Goal: Task Accomplishment & Management: Manage account settings

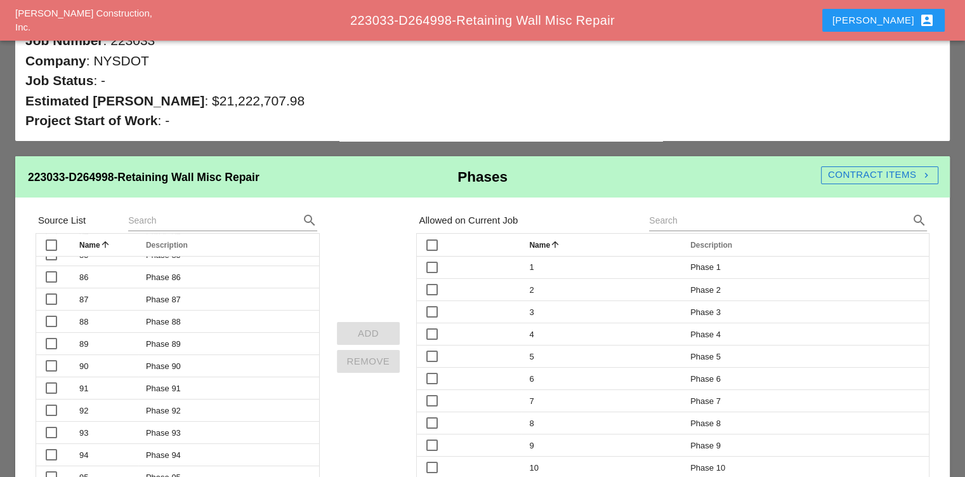
scroll to position [104, 0]
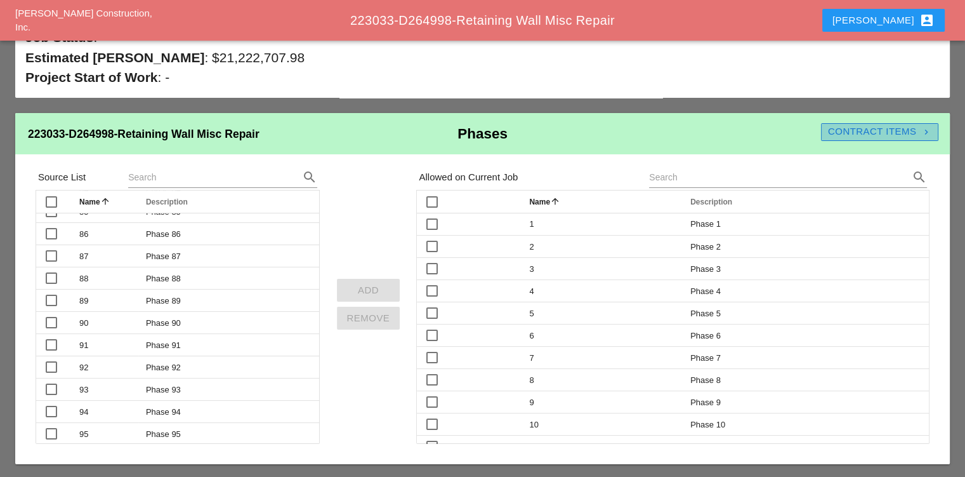
click at [886, 128] on div "Contract Items navigate_next" at bounding box center [879, 131] width 117 height 15
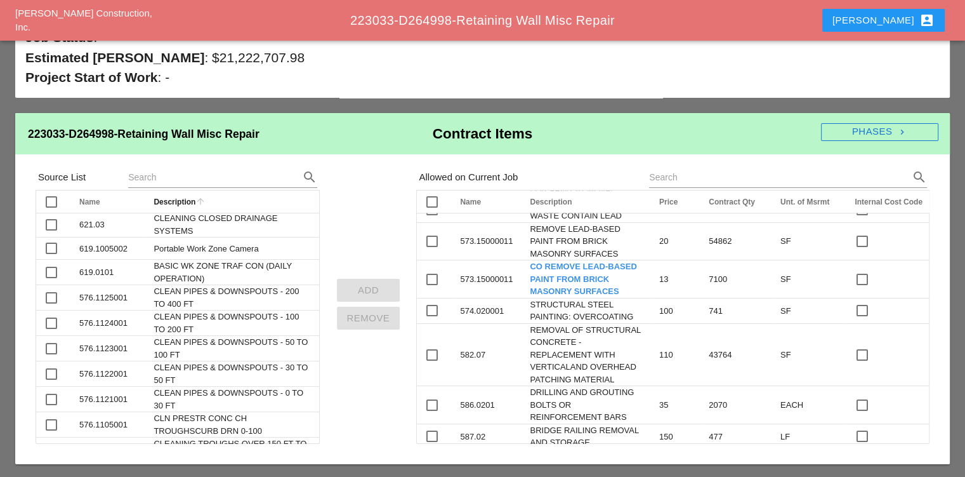
scroll to position [127, 0]
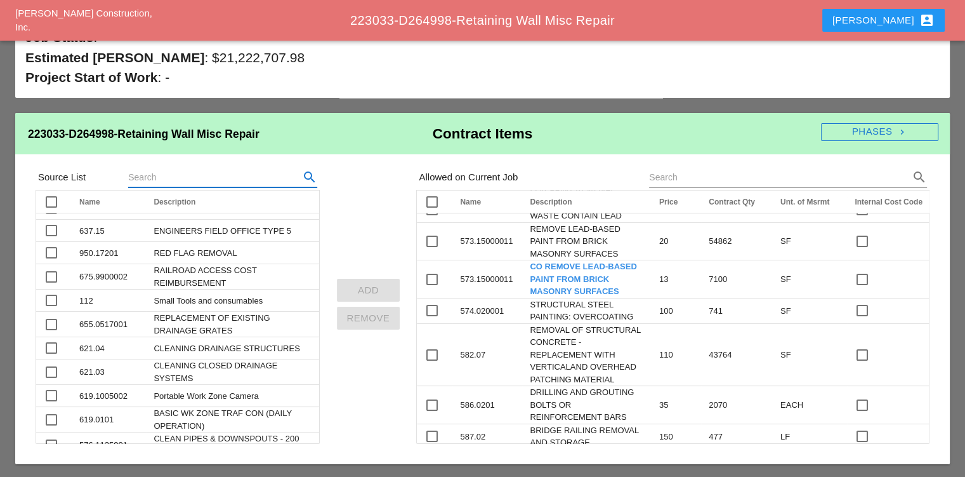
click at [218, 172] on input "text" at bounding box center [205, 177] width 154 height 20
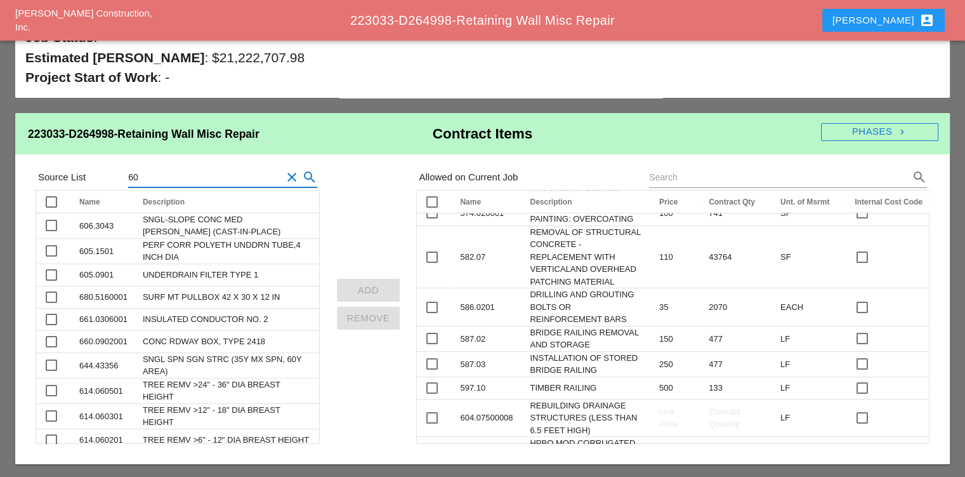
scroll to position [1364, 0]
click at [185, 175] on input "60" at bounding box center [205, 177] width 154 height 20
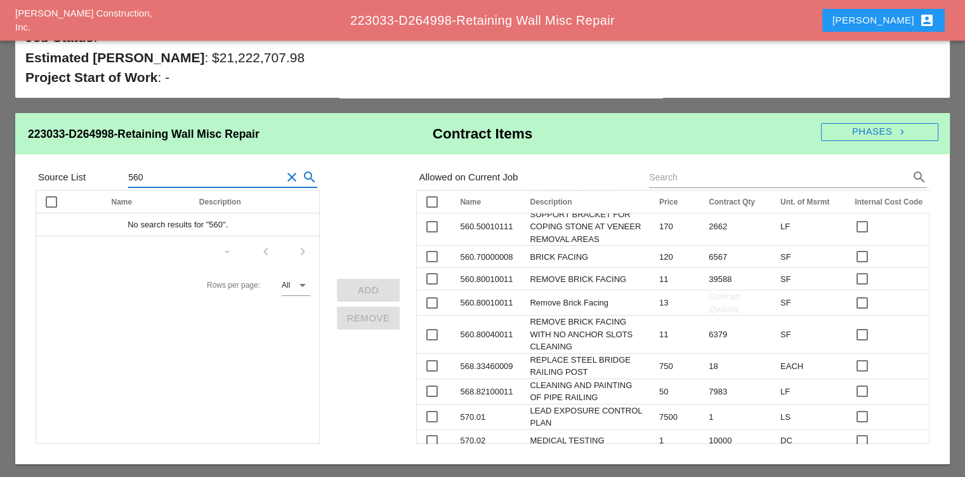
scroll to position [919, 0]
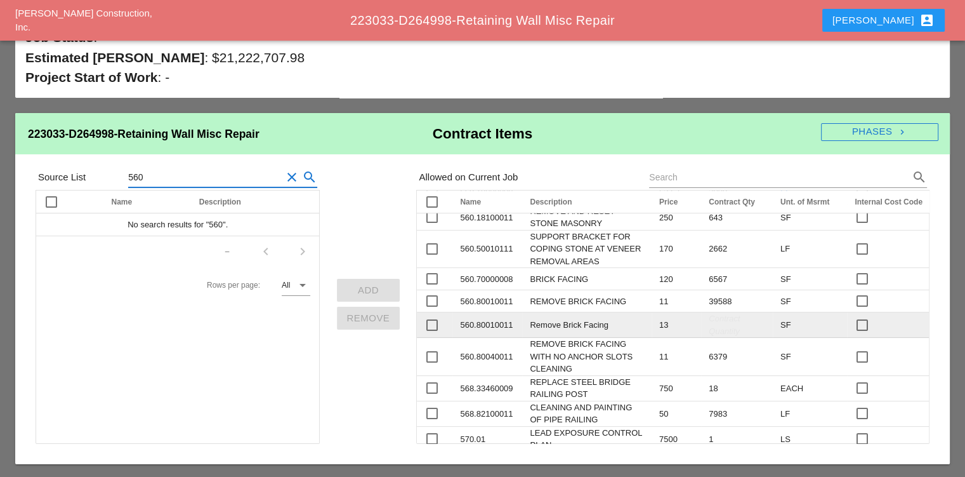
type input "560"
click at [515, 312] on td "560.80010011" at bounding box center [487, 324] width 70 height 25
click at [509, 312] on td "560.80010011" at bounding box center [487, 324] width 70 height 25
click at [480, 312] on td "560.80010011" at bounding box center [487, 324] width 70 height 25
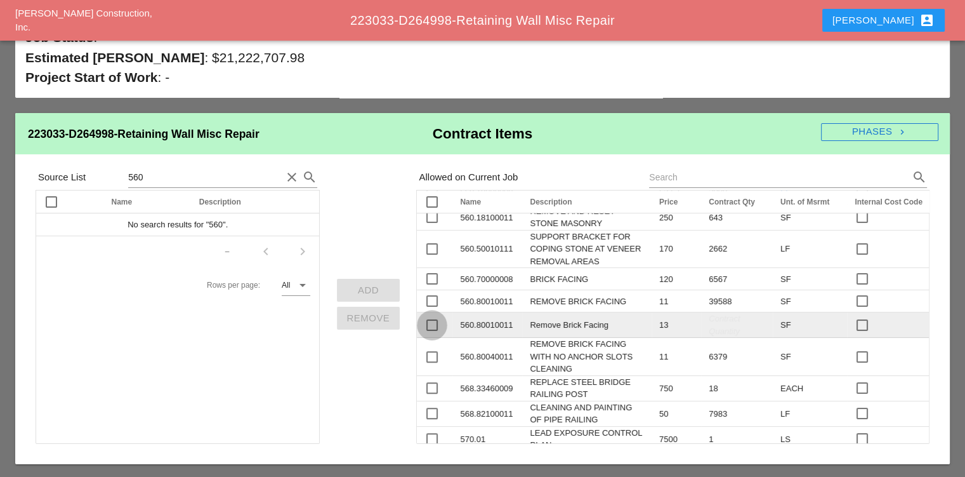
click at [428, 314] on div at bounding box center [432, 325] width 22 height 22
checkbox input "true"
click at [479, 312] on td "560.80010011" at bounding box center [487, 324] width 70 height 25
click at [490, 312] on td "560.80010011" at bounding box center [487, 324] width 70 height 25
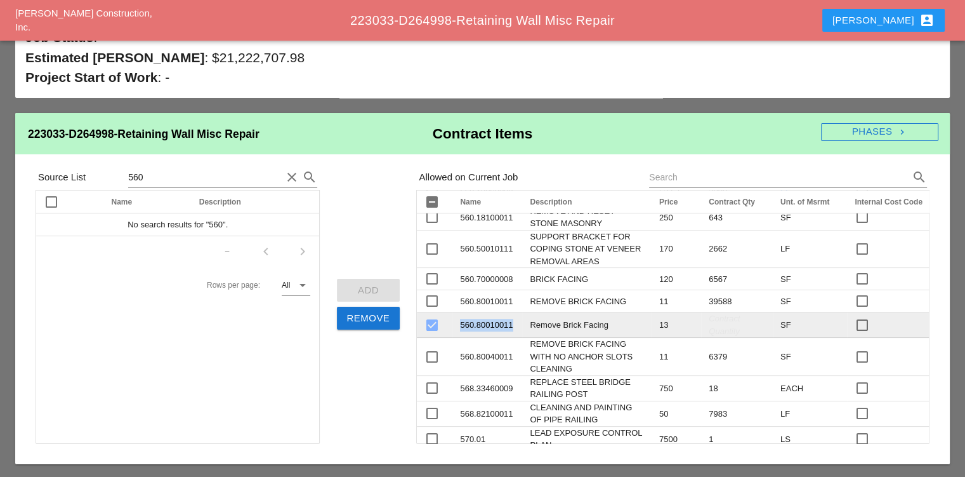
click at [490, 312] on td "560.80010011" at bounding box center [487, 324] width 70 height 25
click at [535, 320] on span "Remove Brick Facing" at bounding box center [569, 325] width 79 height 10
click at [503, 312] on td "560.80010011" at bounding box center [487, 324] width 70 height 25
click at [560, 320] on span "Remove Brick Facing" at bounding box center [569, 325] width 79 height 10
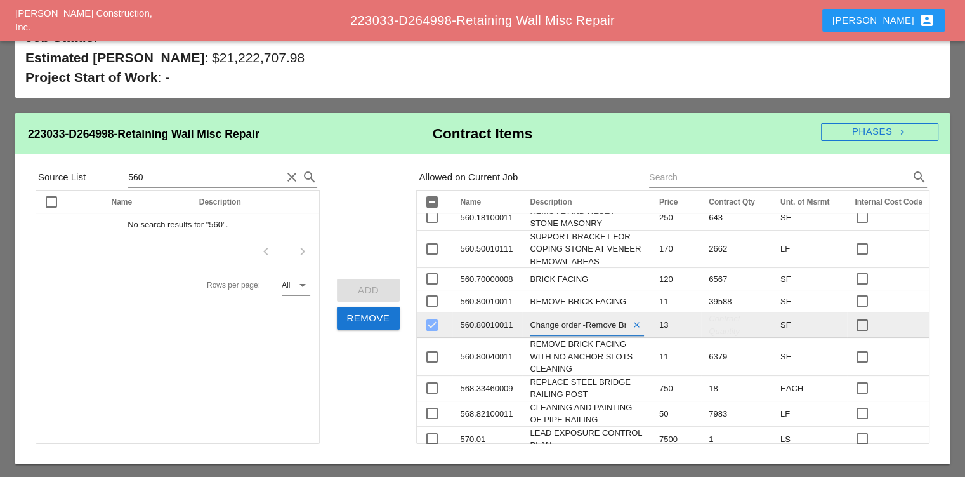
type input "Change order - Remove Brick Facing"
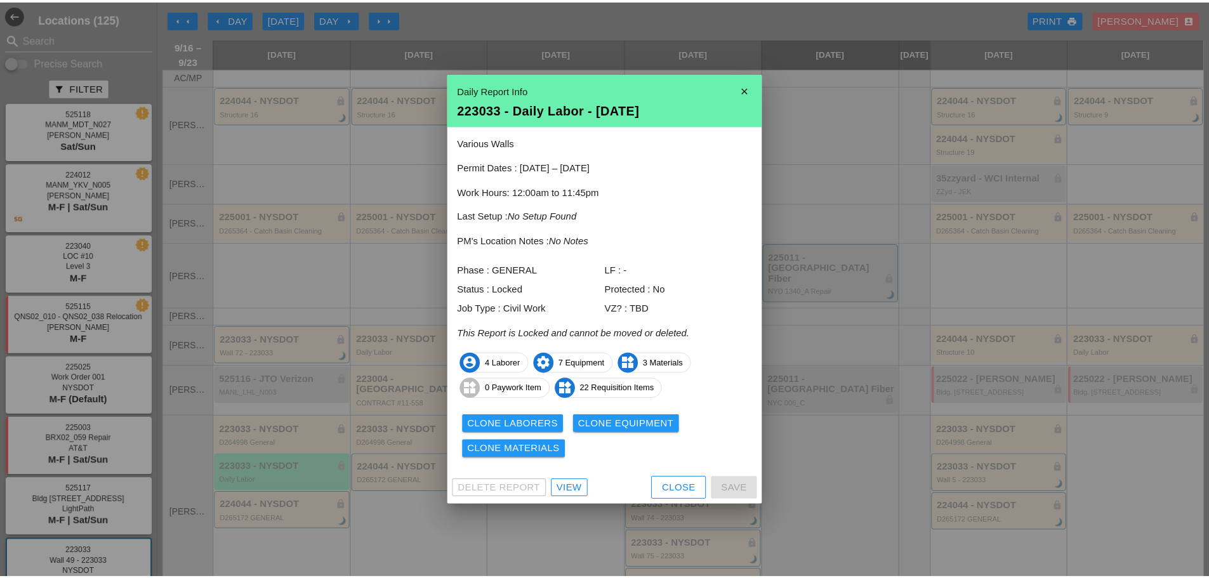
scroll to position [244, 0]
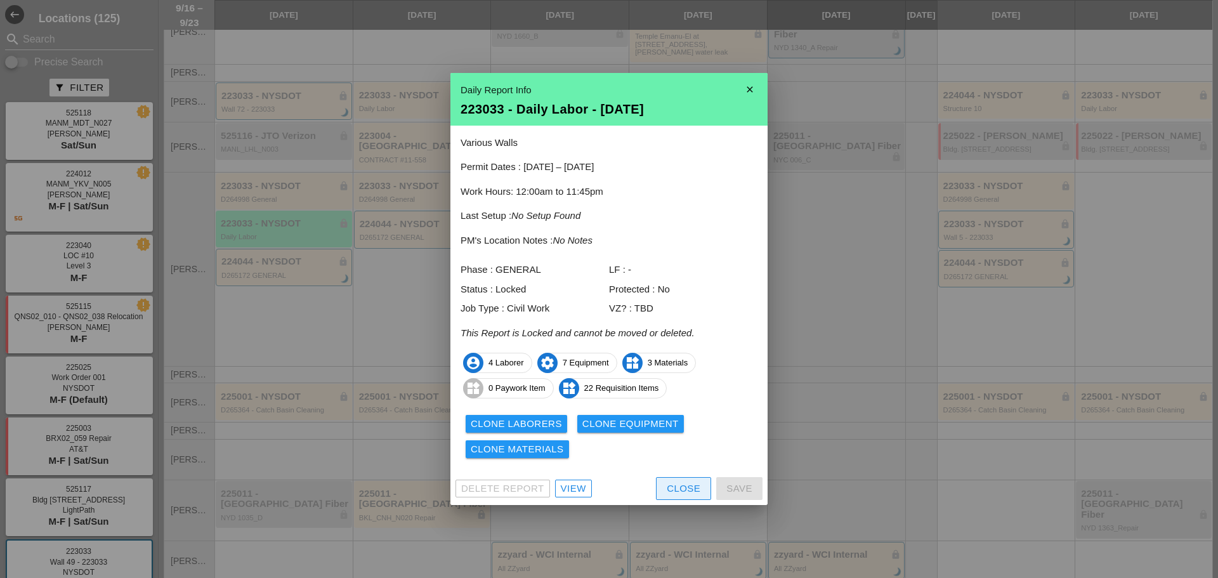
click at [677, 483] on div "Close" at bounding box center [684, 489] width 34 height 15
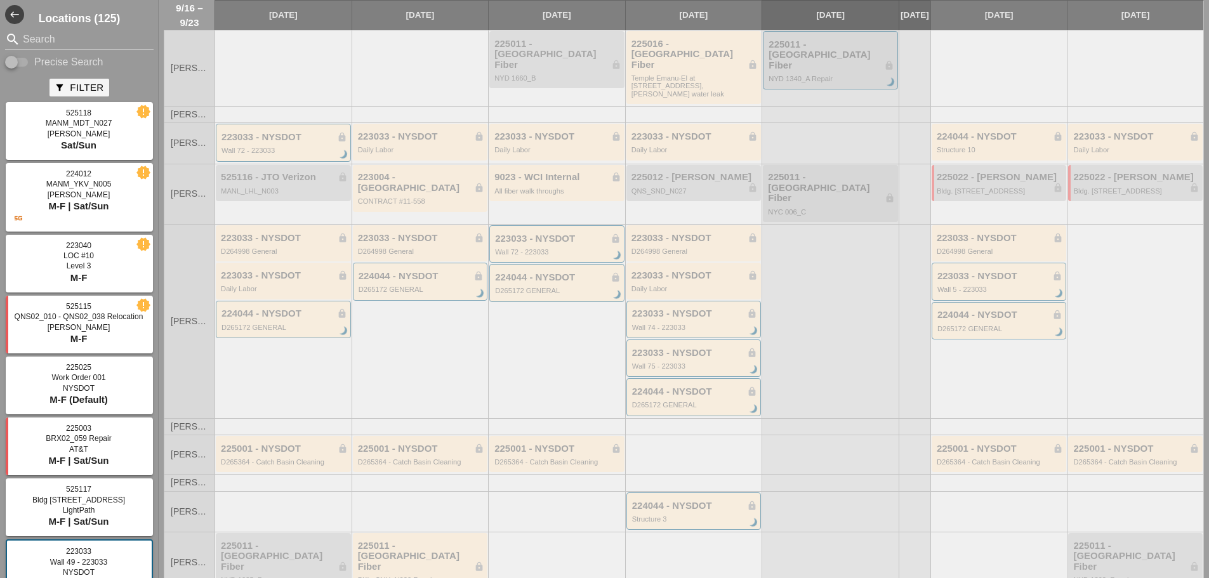
scroll to position [190, 0]
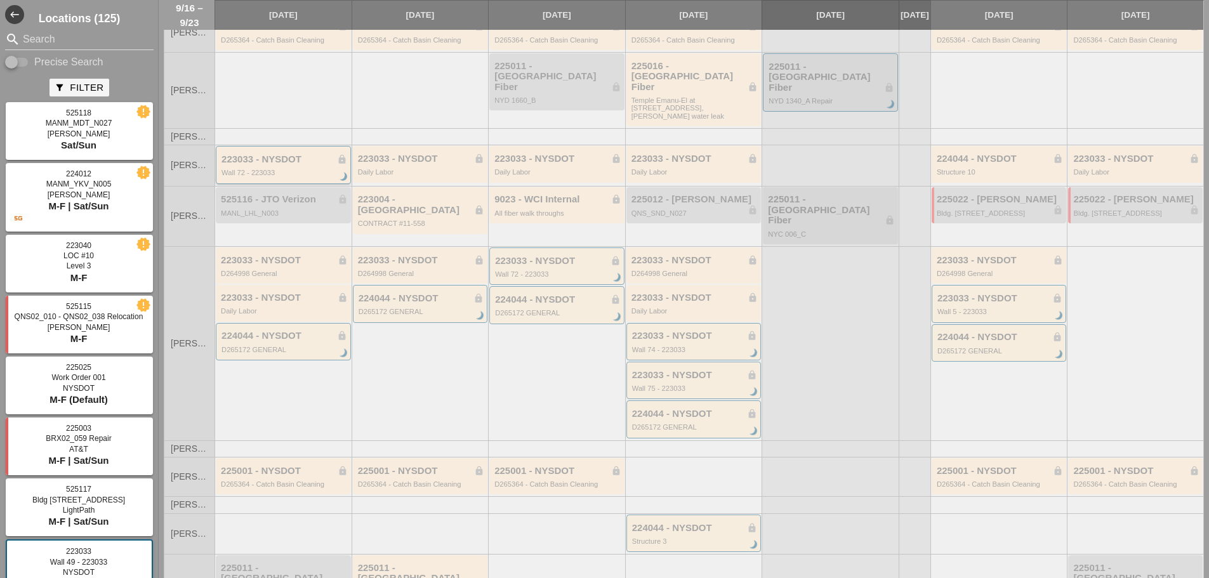
click at [263, 146] on div "223033 - NYSDOT lock Wall 72 - 223033 brightness_3" at bounding box center [283, 164] width 135 height 37
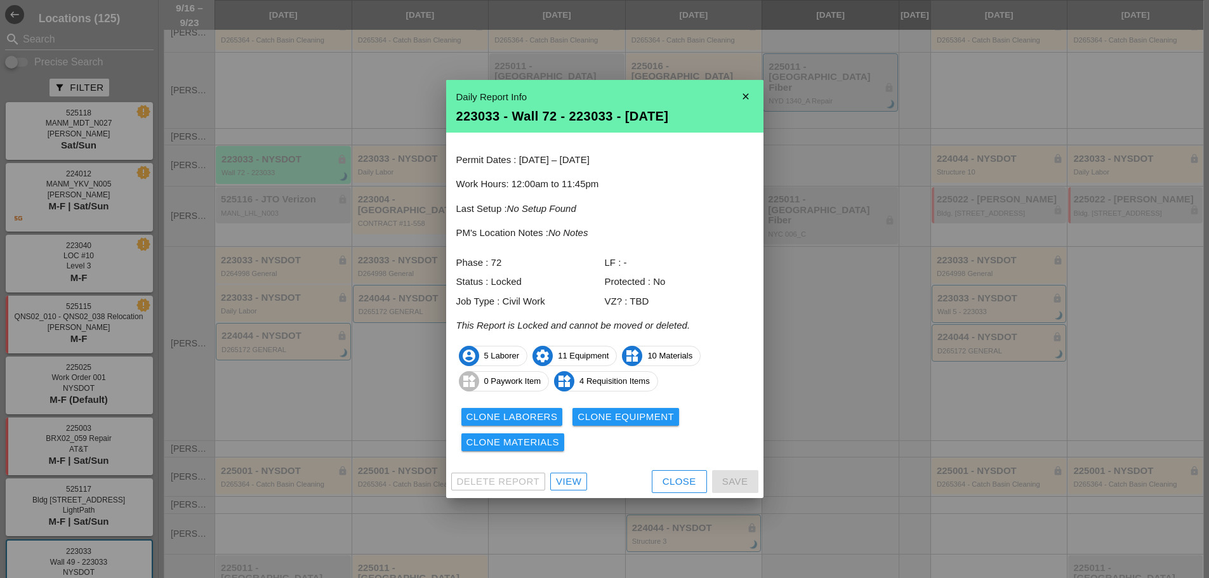
click at [1113, 60] on div at bounding box center [604, 289] width 1209 height 578
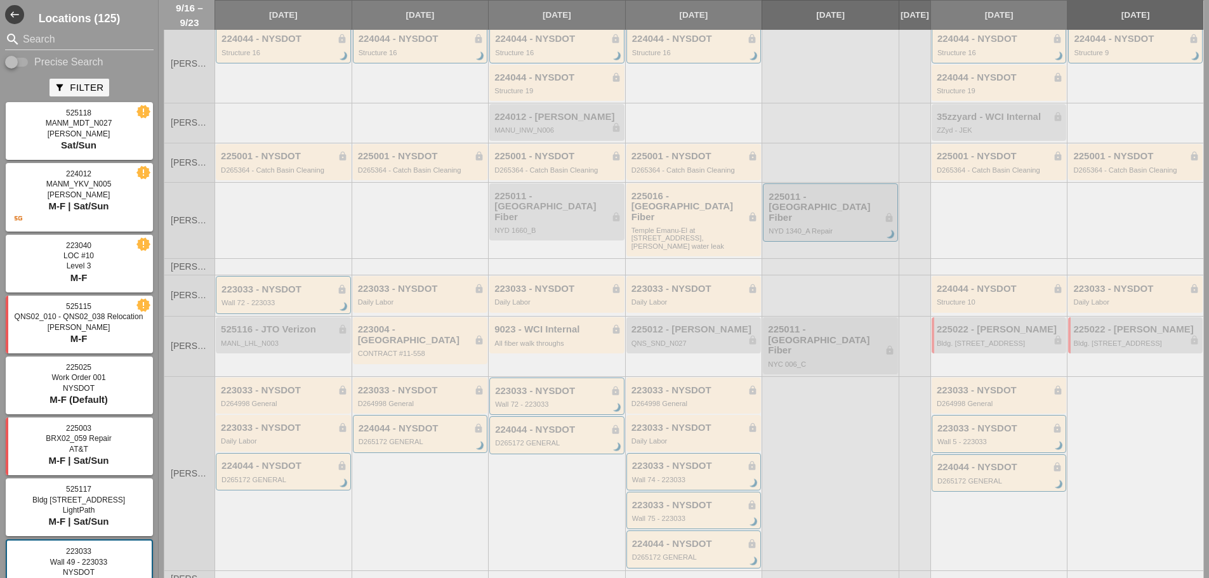
scroll to position [0, 0]
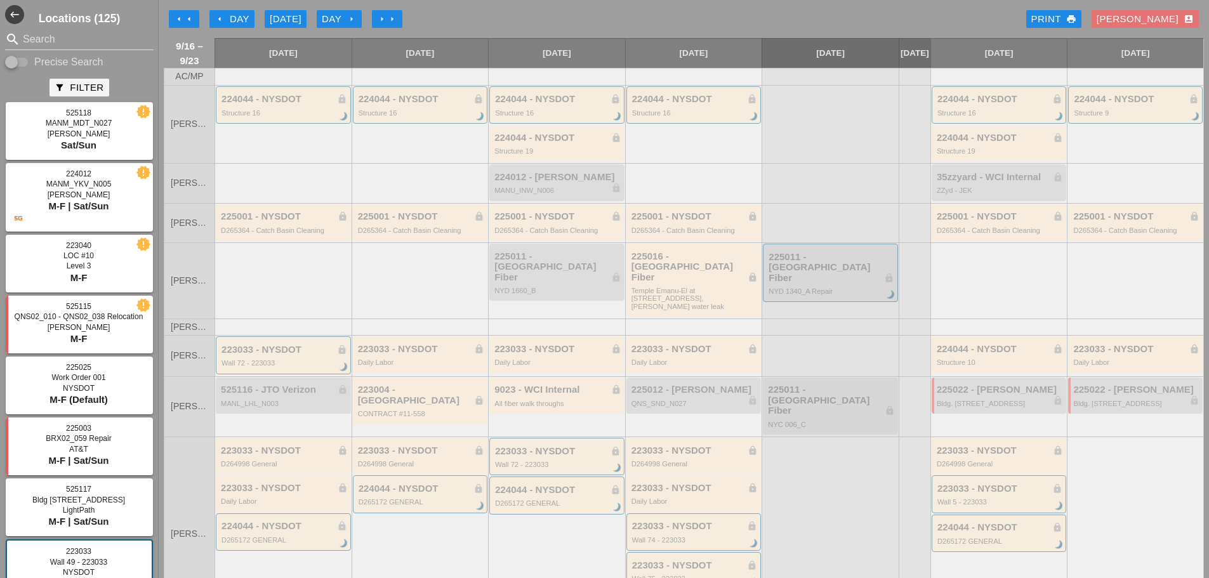
click at [1076, 18] on div "Print print" at bounding box center [1053, 19] width 45 height 15
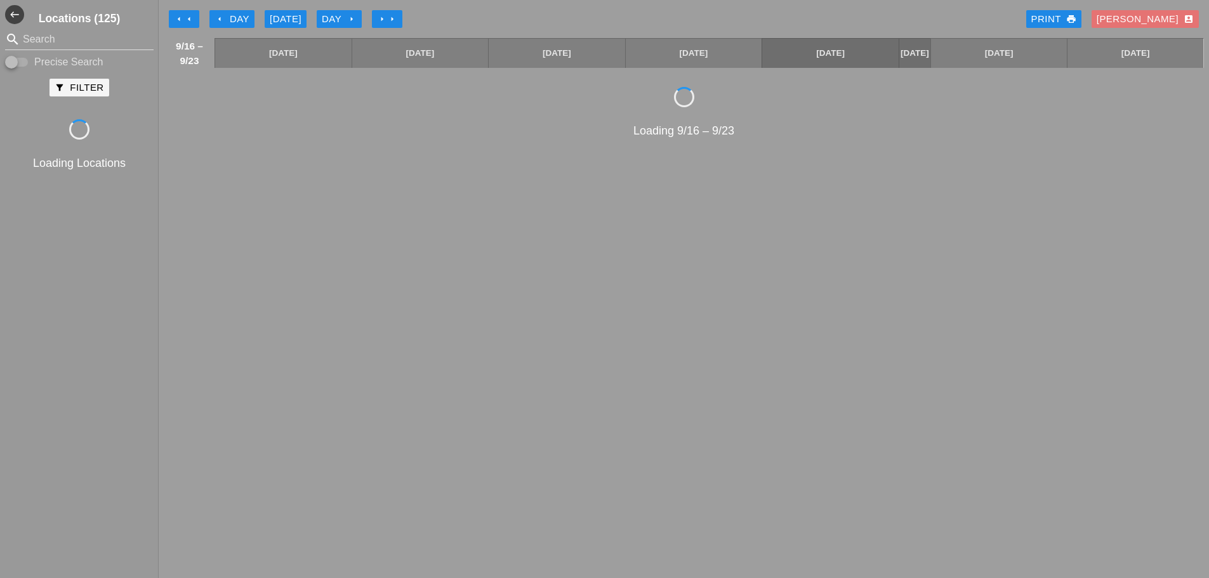
click at [1204, 18] on div "arrow_left arrow_left arrow_left Day Today Day arrow_right arrow_right arrow_ri…" at bounding box center [684, 289] width 1050 height 578
click at [1199, 18] on div "Seth account_box" at bounding box center [1144, 18] width 117 height 25
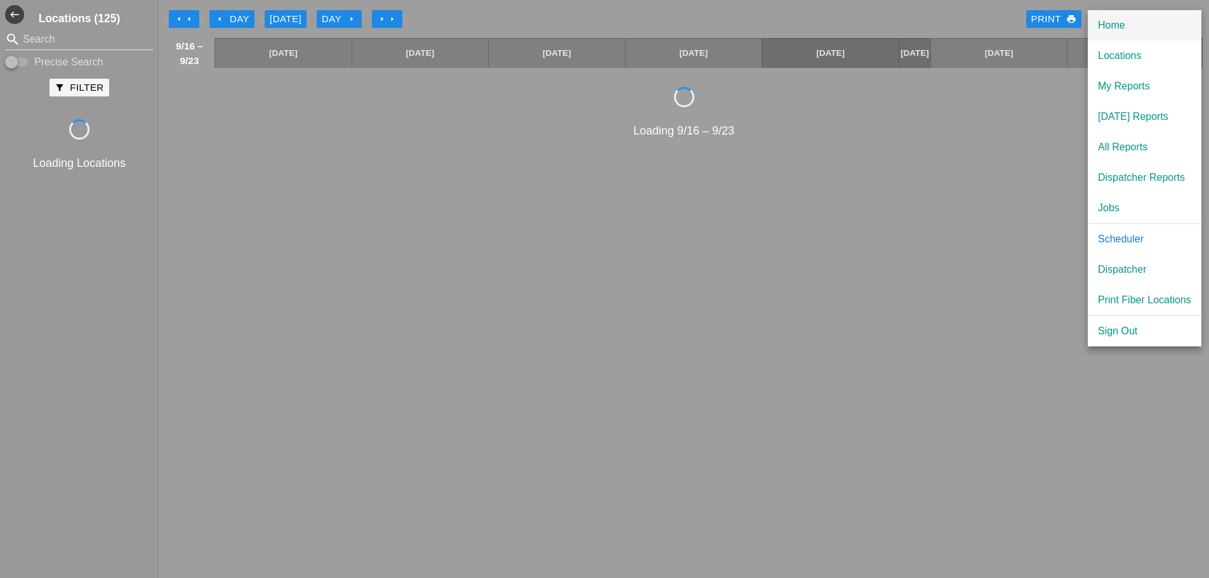
click at [1192, 18] on link "Home" at bounding box center [1145, 25] width 114 height 30
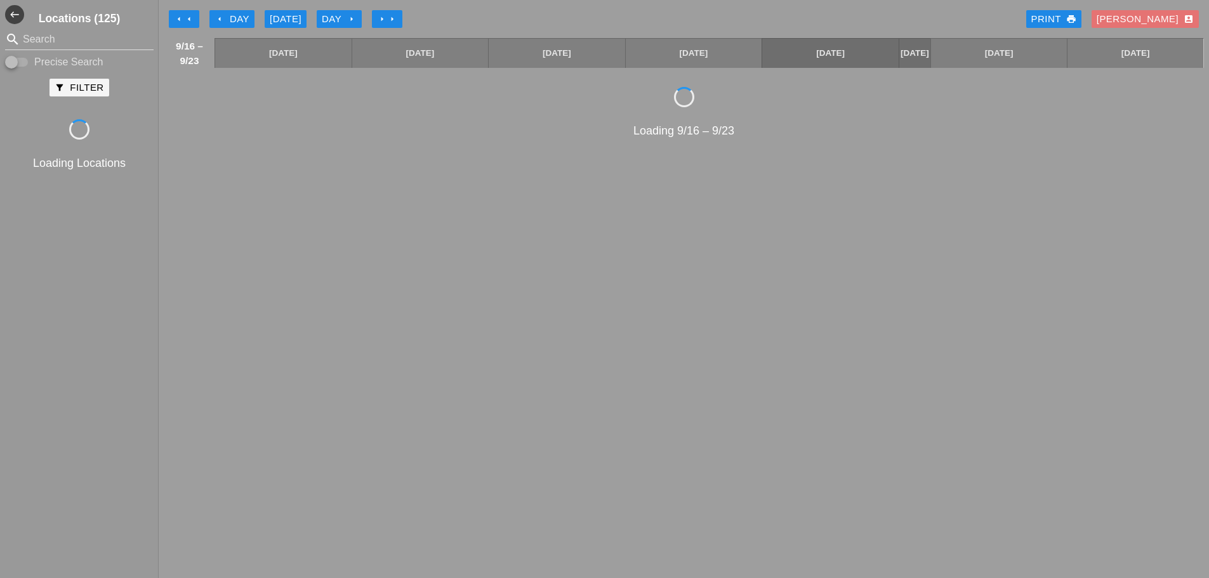
click at [1170, 16] on div "Seth account_box" at bounding box center [1144, 19] width 97 height 15
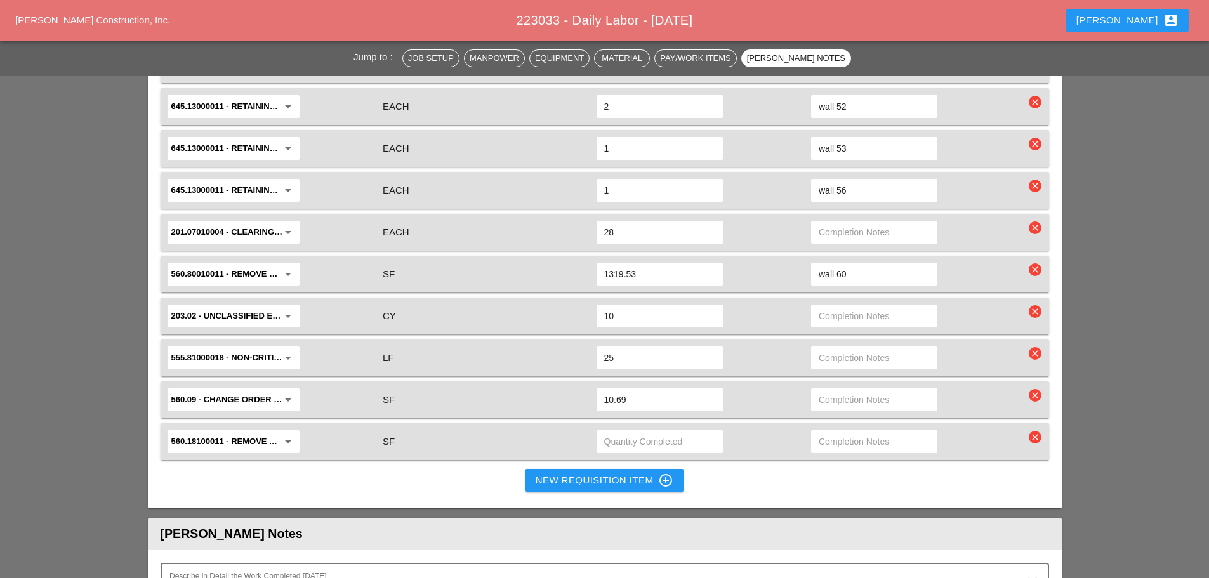
scroll to position [2223, 0]
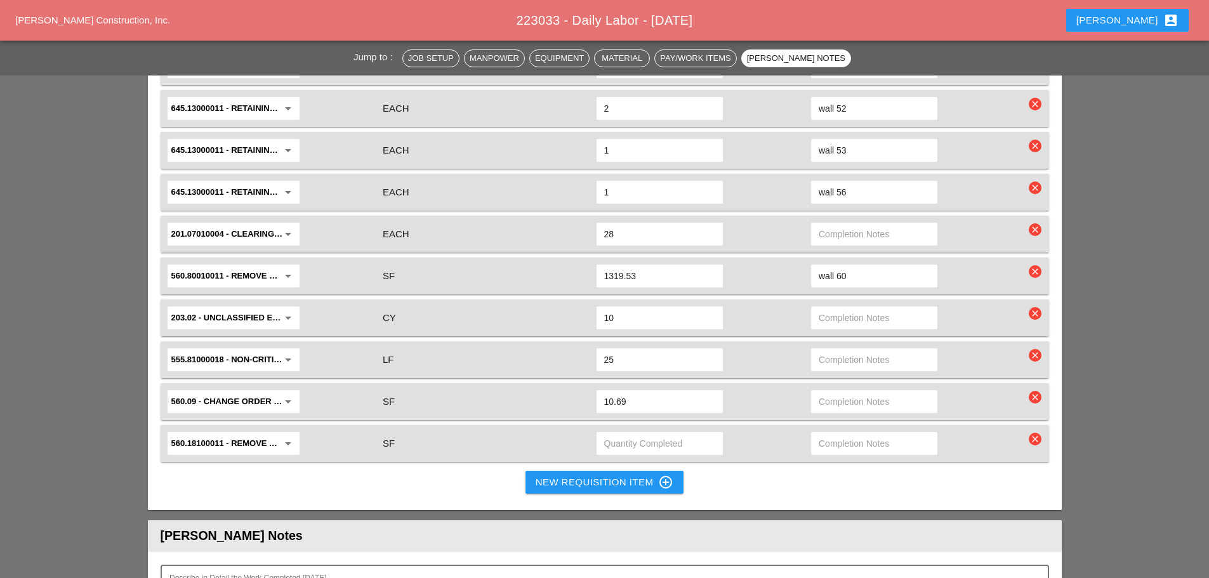
click at [553, 475] on div "New Requisition Item control_point" at bounding box center [605, 482] width 138 height 15
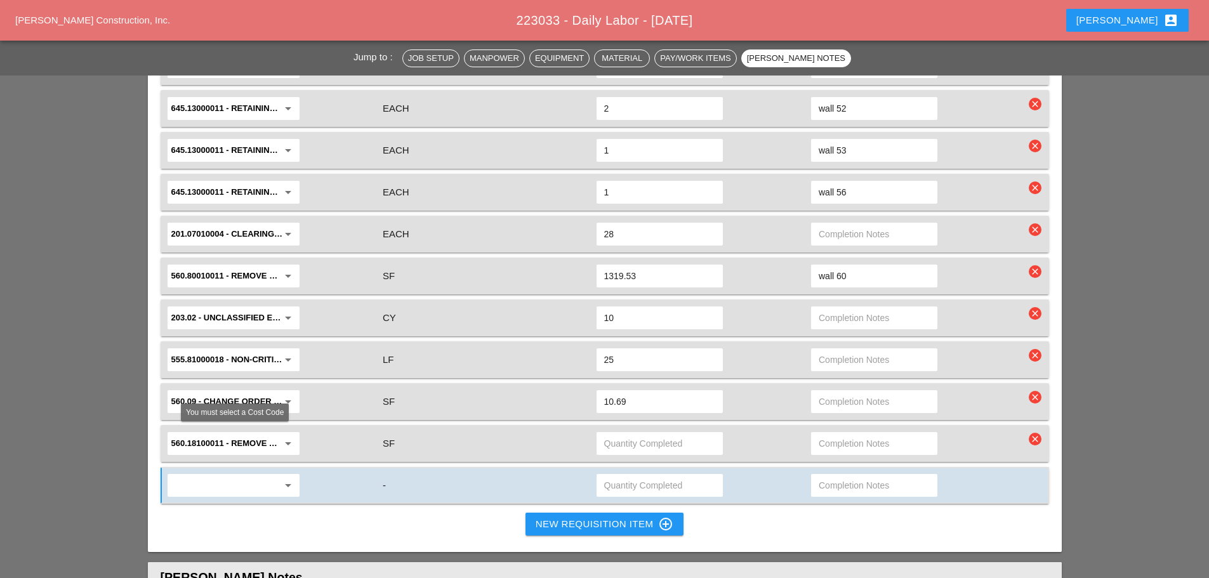
click at [264, 475] on input "text" at bounding box center [224, 485] width 107 height 20
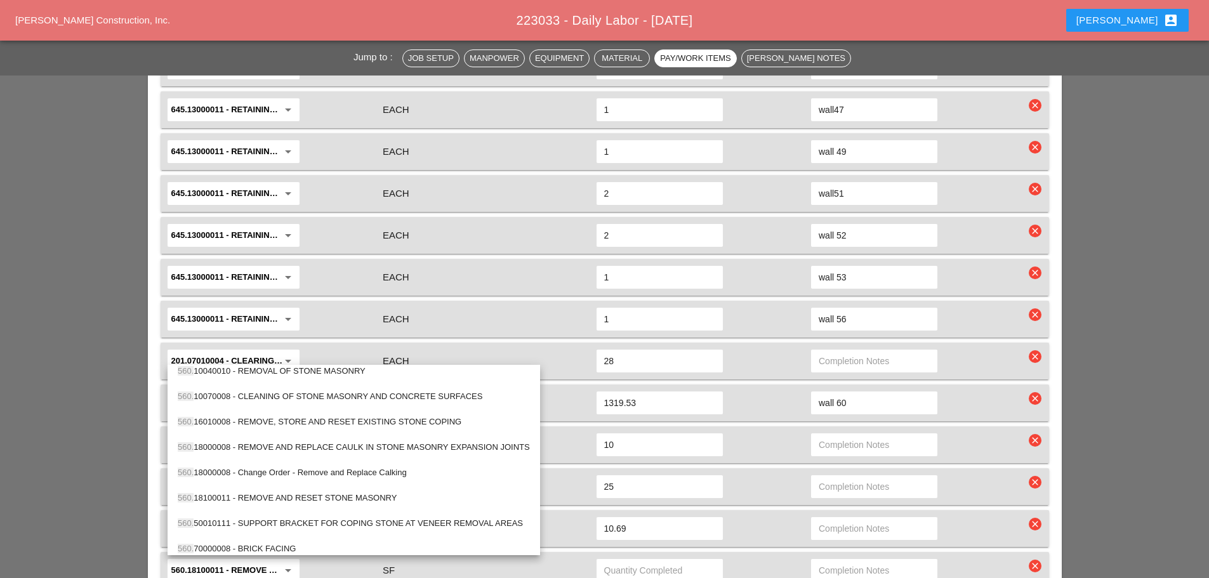
scroll to position [170, 0]
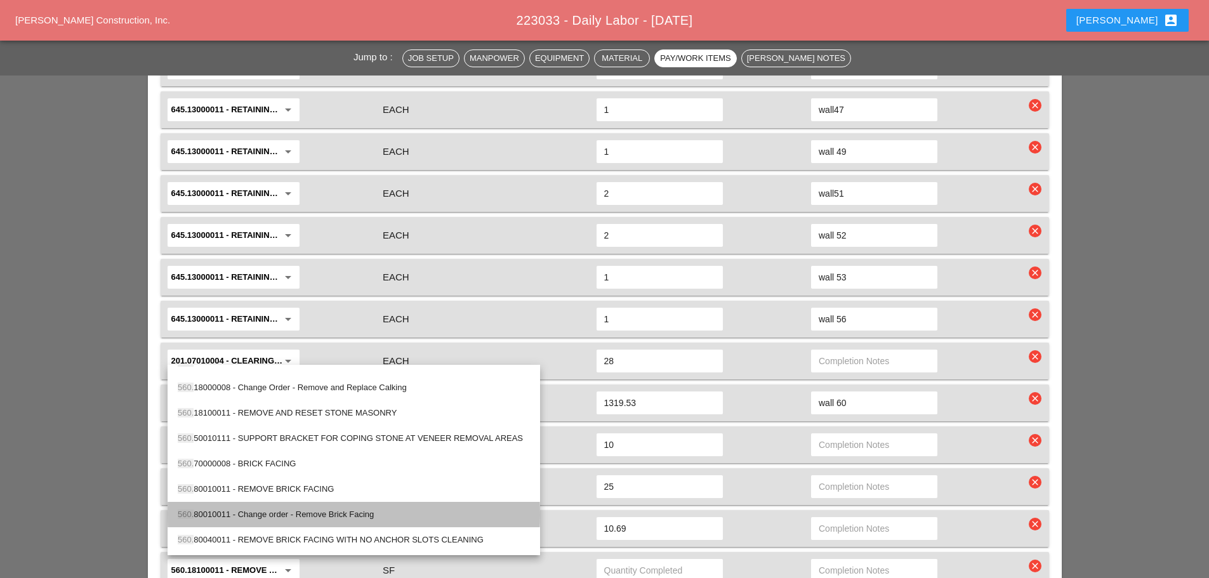
click at [275, 519] on div "560. 80010011 - Change order - Remove Brick Facing" at bounding box center [354, 514] width 352 height 15
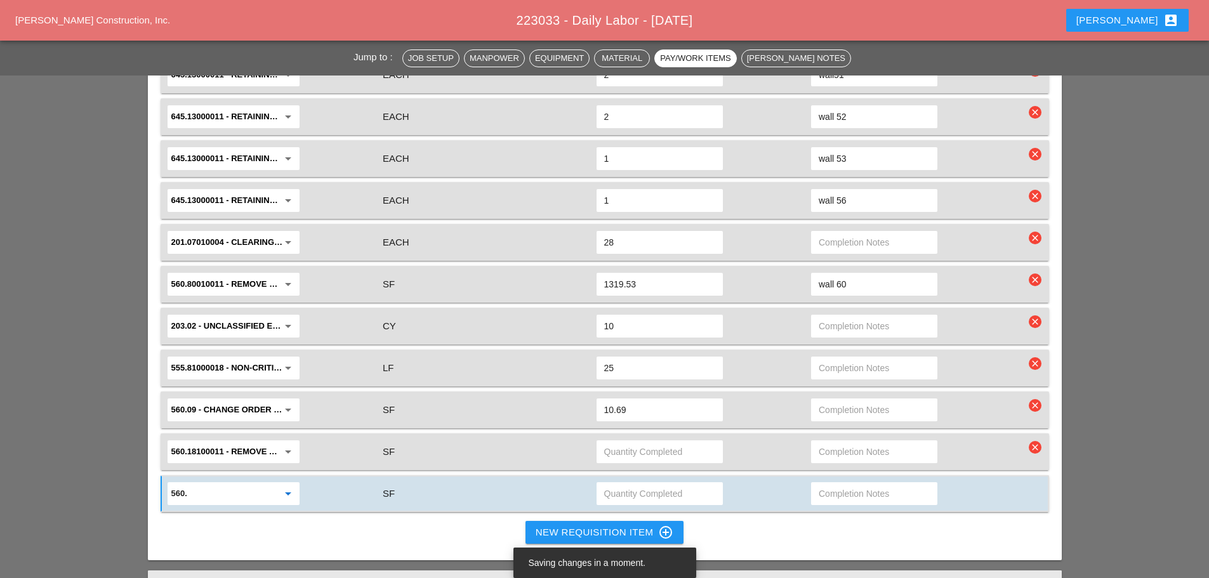
scroll to position [2223, 0]
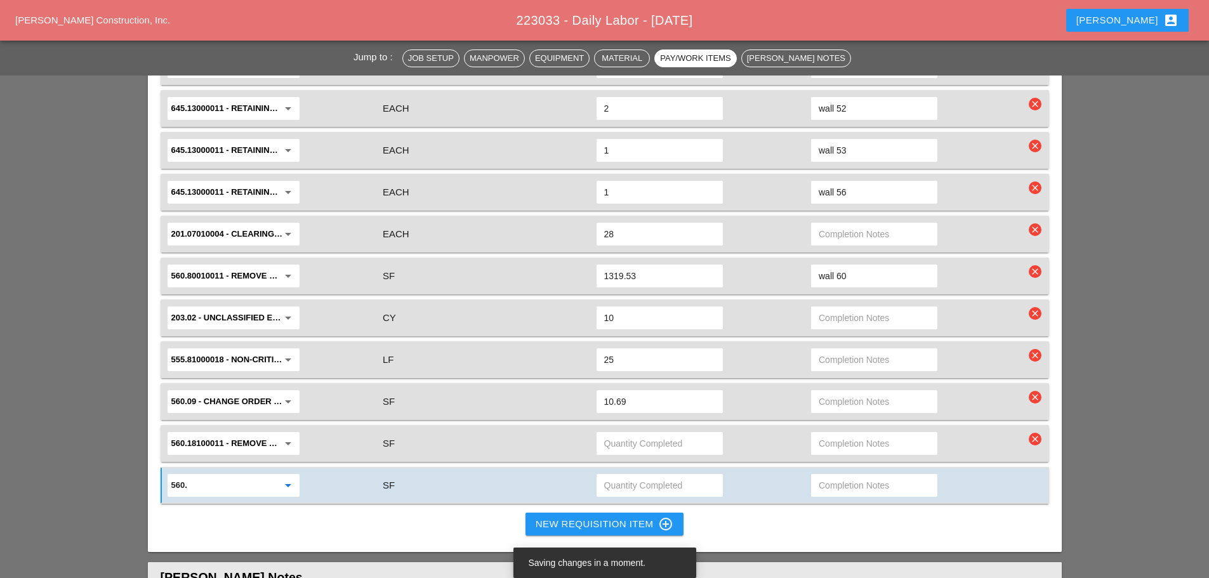
type input "560.80010011 - Change order - Remove Brick Facing"
click at [626, 475] on input "text" at bounding box center [659, 485] width 111 height 20
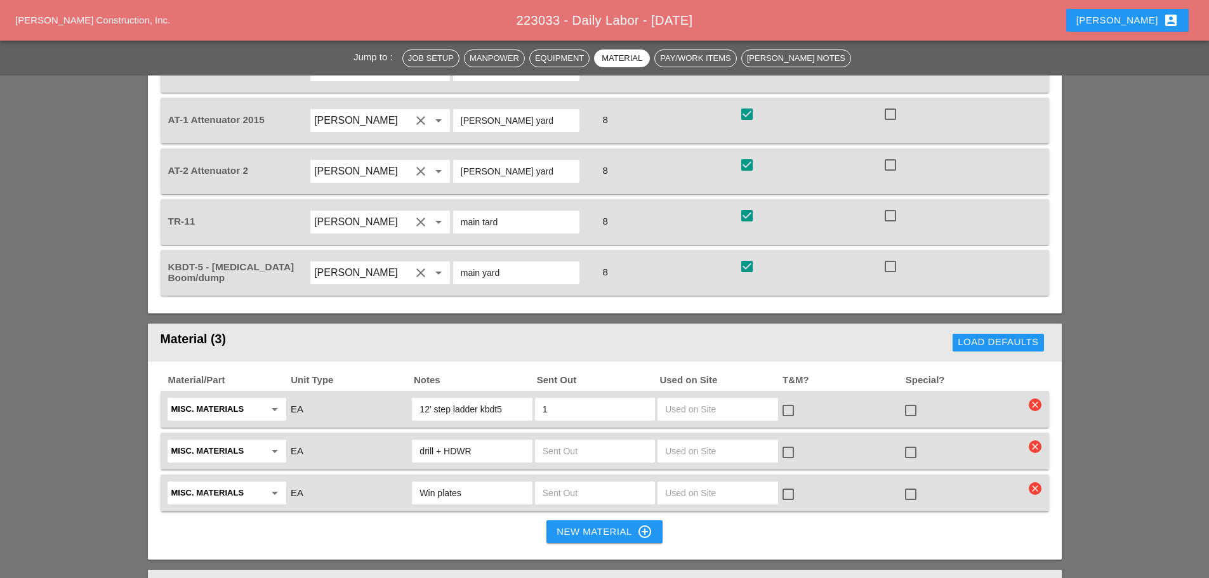
scroll to position [1393, 0]
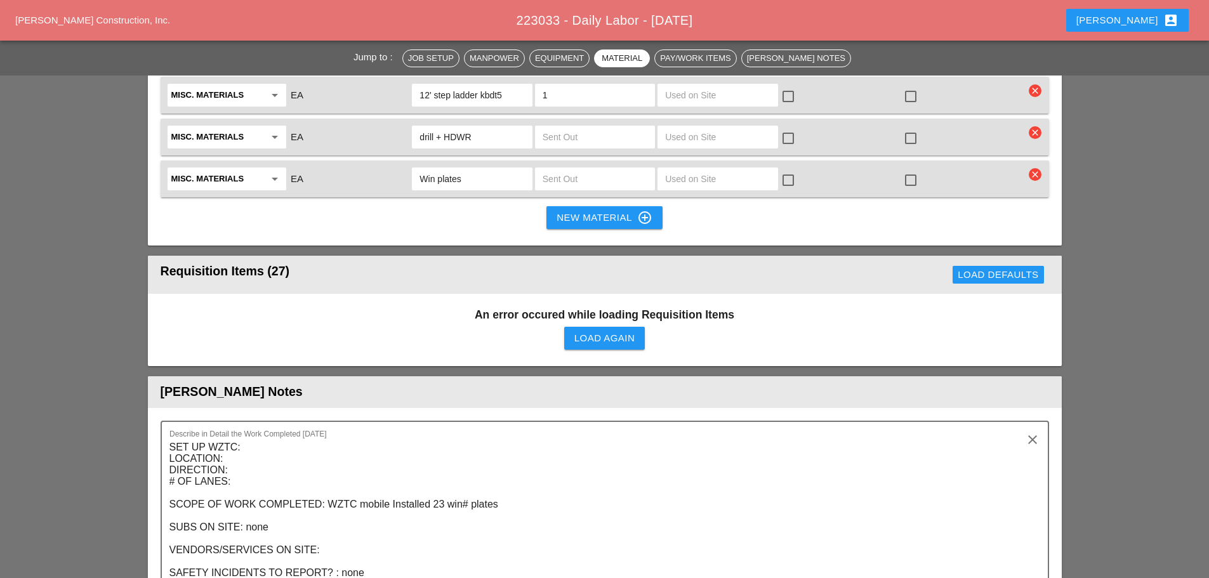
click at [600, 331] on div "Load Again" at bounding box center [604, 338] width 60 height 15
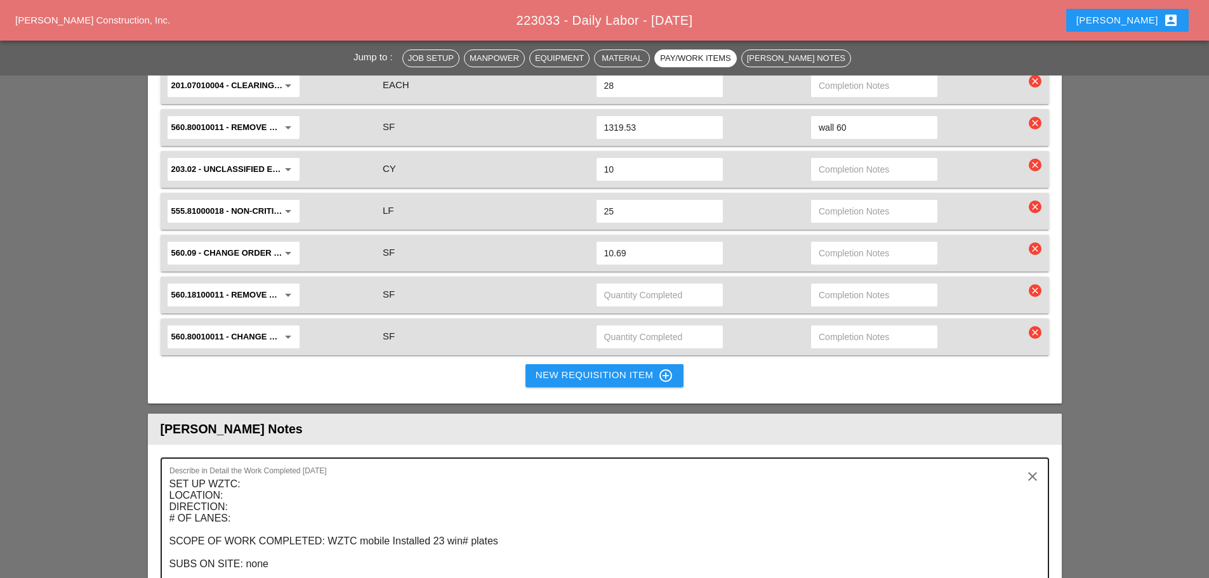
scroll to position [2471, 0]
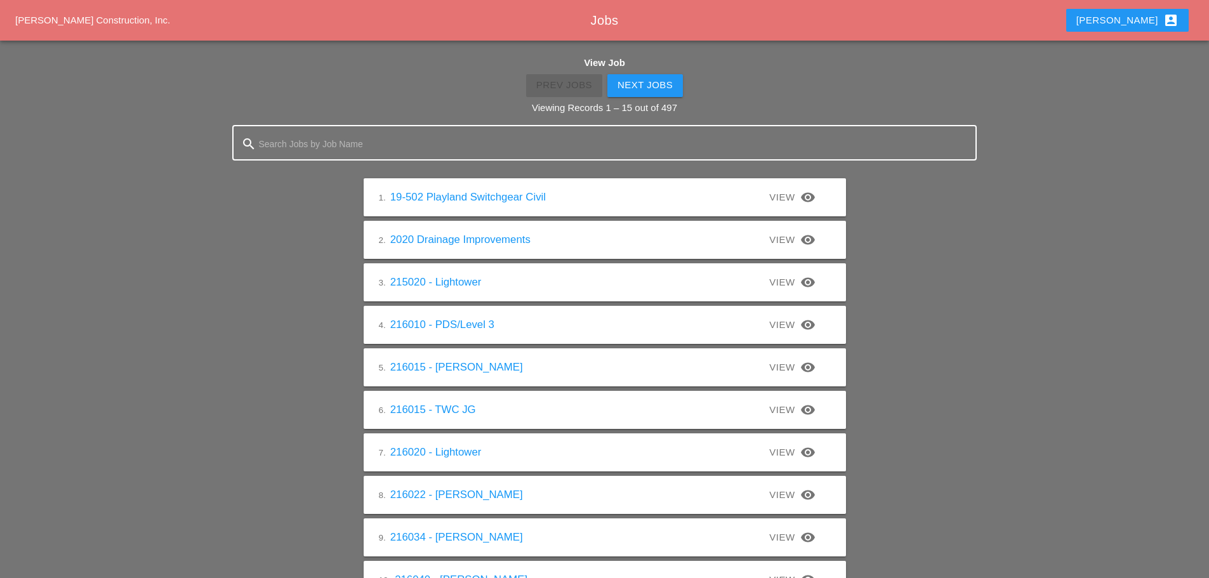
click at [616, 129] on div at bounding box center [605, 142] width 692 height 33
type input "223033"
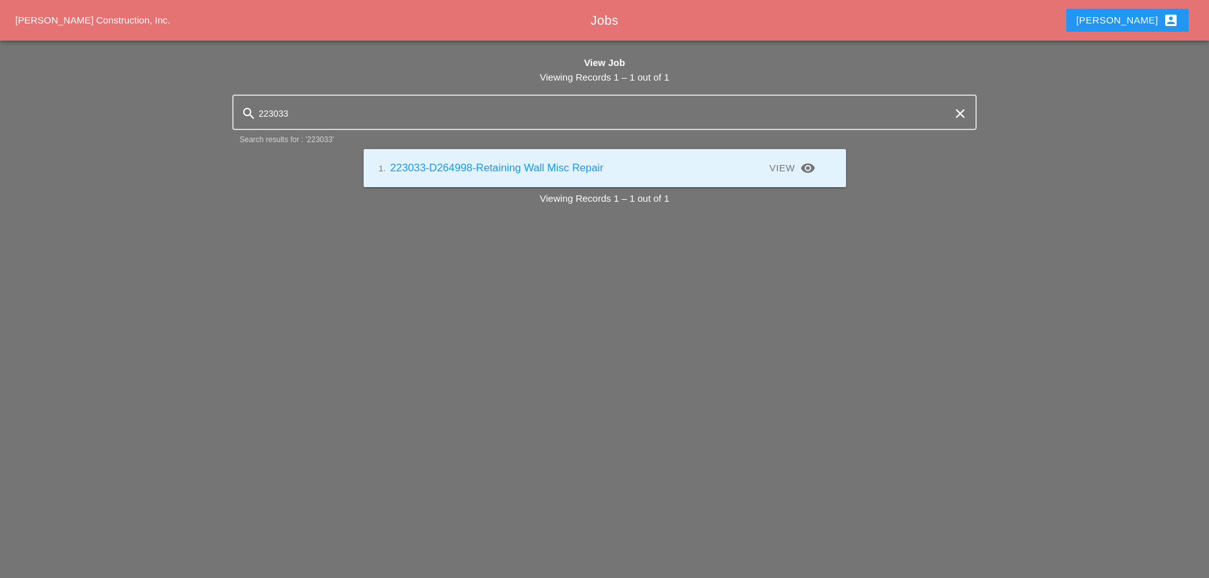
click at [476, 171] on div "1. 223033-D264998-Retaining Wall Misc Repair" at bounding box center [492, 168] width 226 height 16
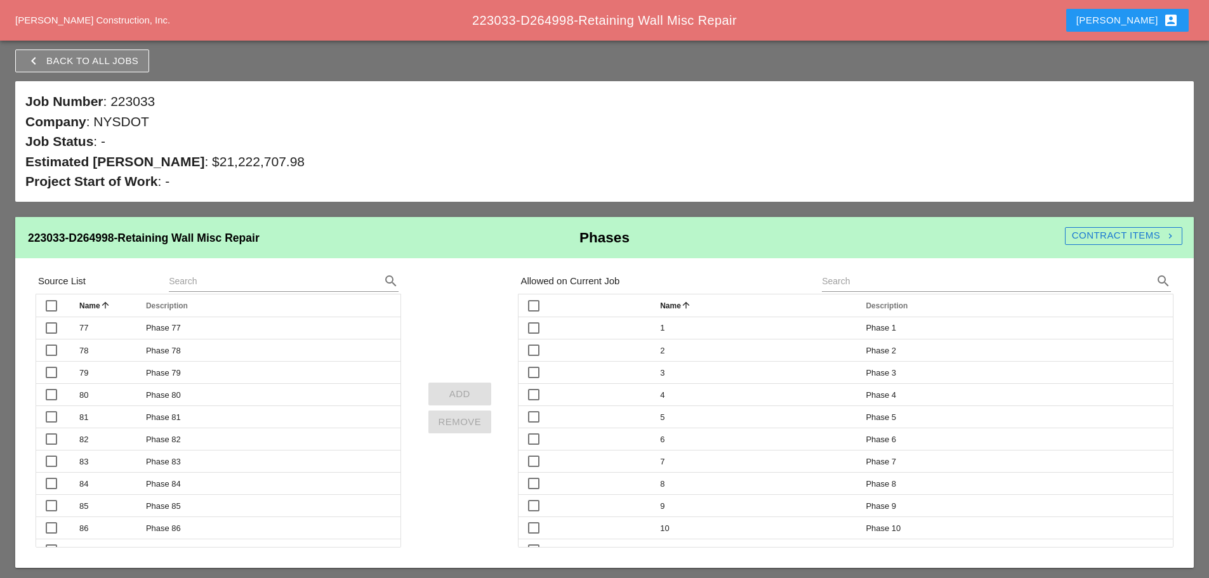
click at [1074, 234] on div "Contract Items navigate_next" at bounding box center [1123, 235] width 117 height 15
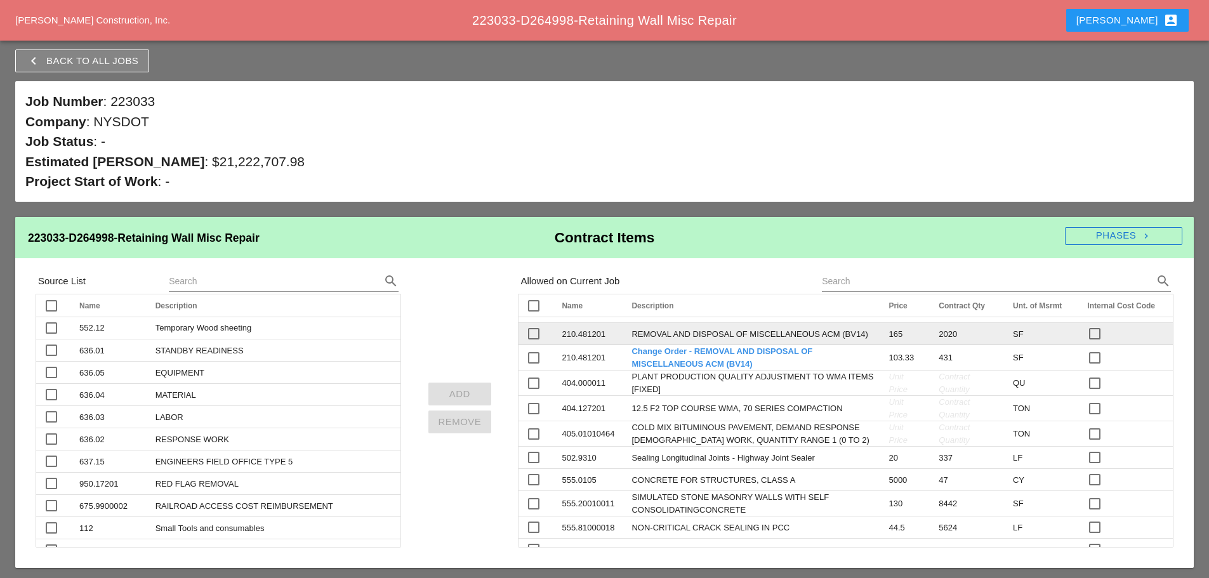
scroll to position [190, 0]
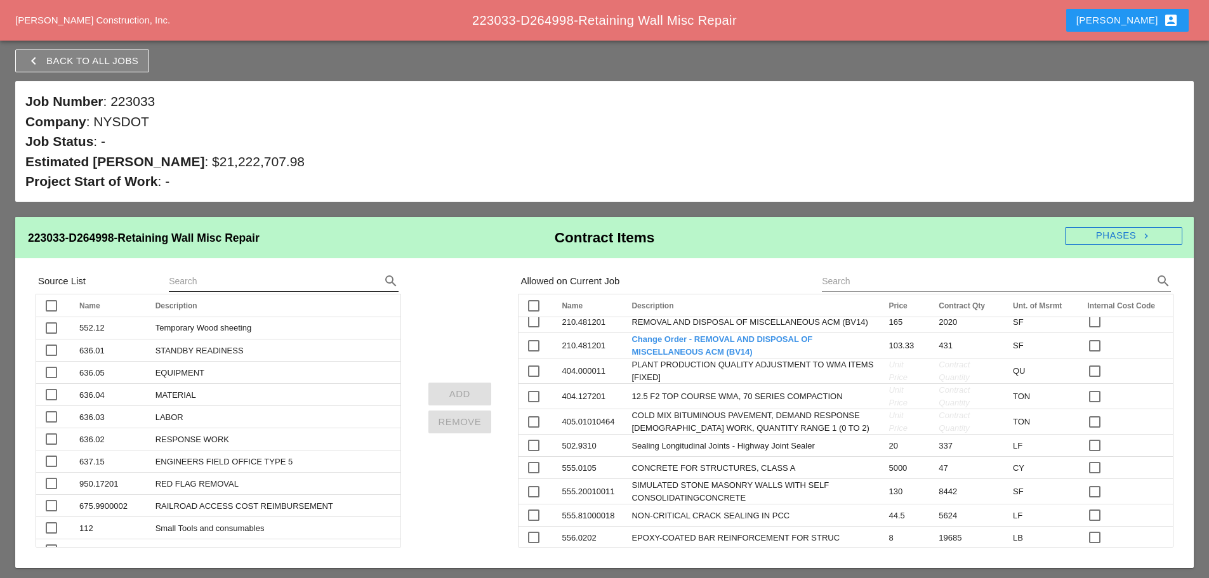
click at [223, 282] on input "text" at bounding box center [266, 281] width 194 height 20
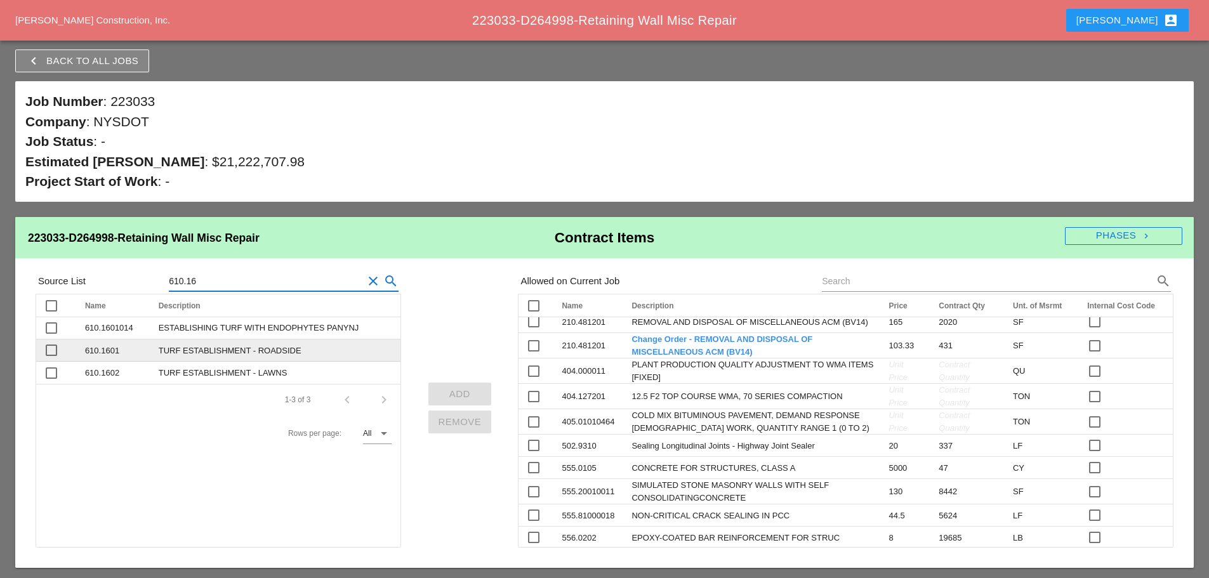
type input "610.16"
click at [54, 351] on div at bounding box center [52, 350] width 22 height 22
checkbox input "true"
click at [465, 398] on div "Add" at bounding box center [459, 394] width 43 height 15
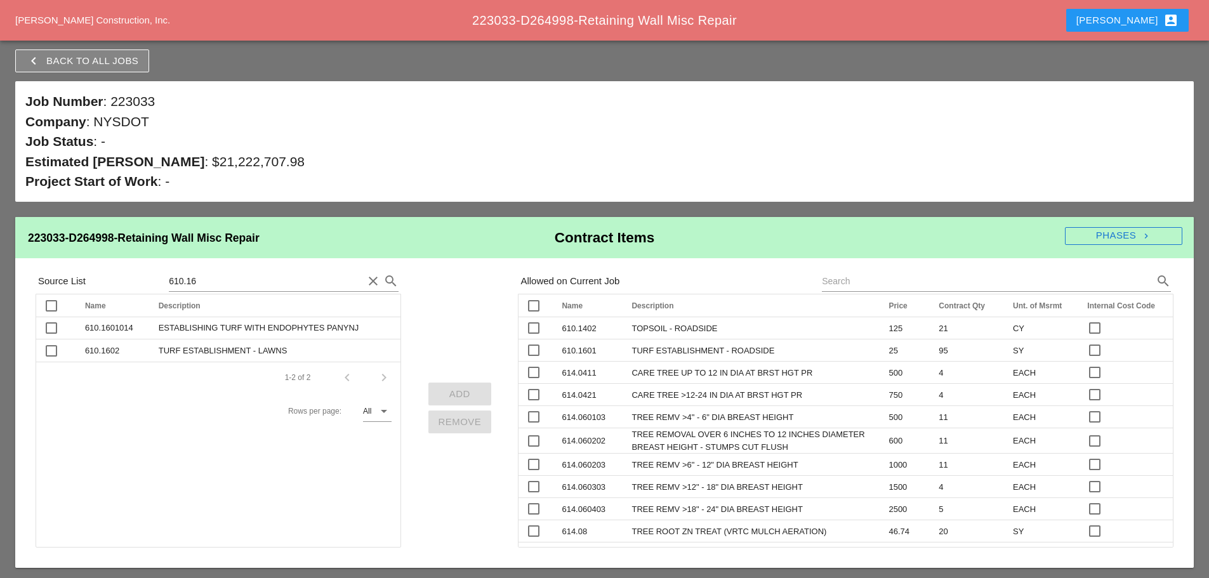
scroll to position [1459, 0]
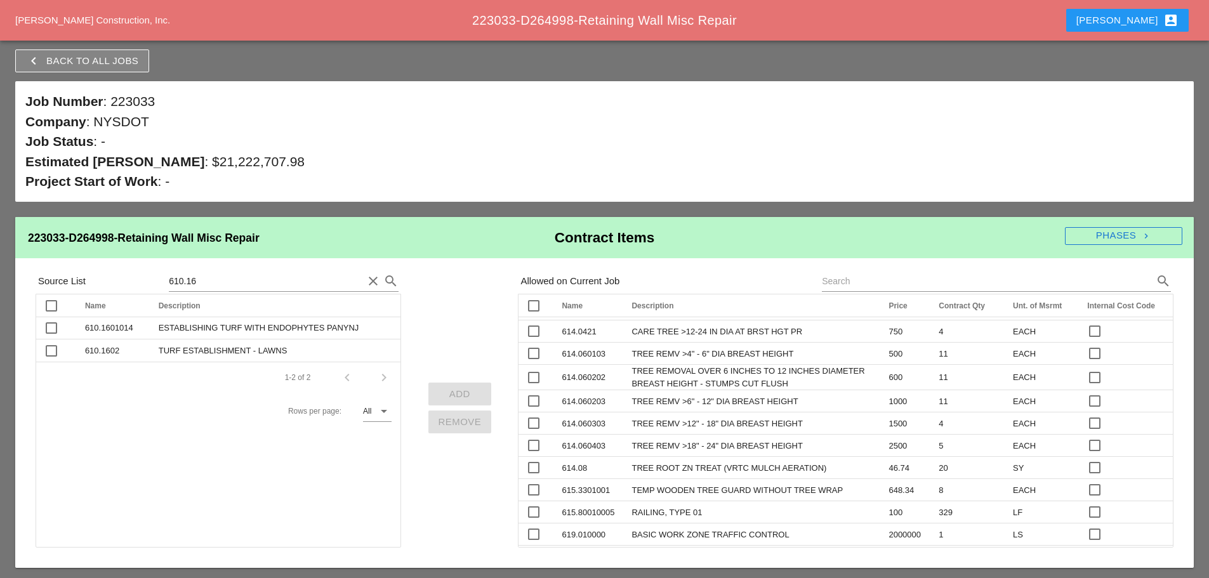
click at [574, 298] on td "610.1601" at bounding box center [589, 287] width 70 height 22
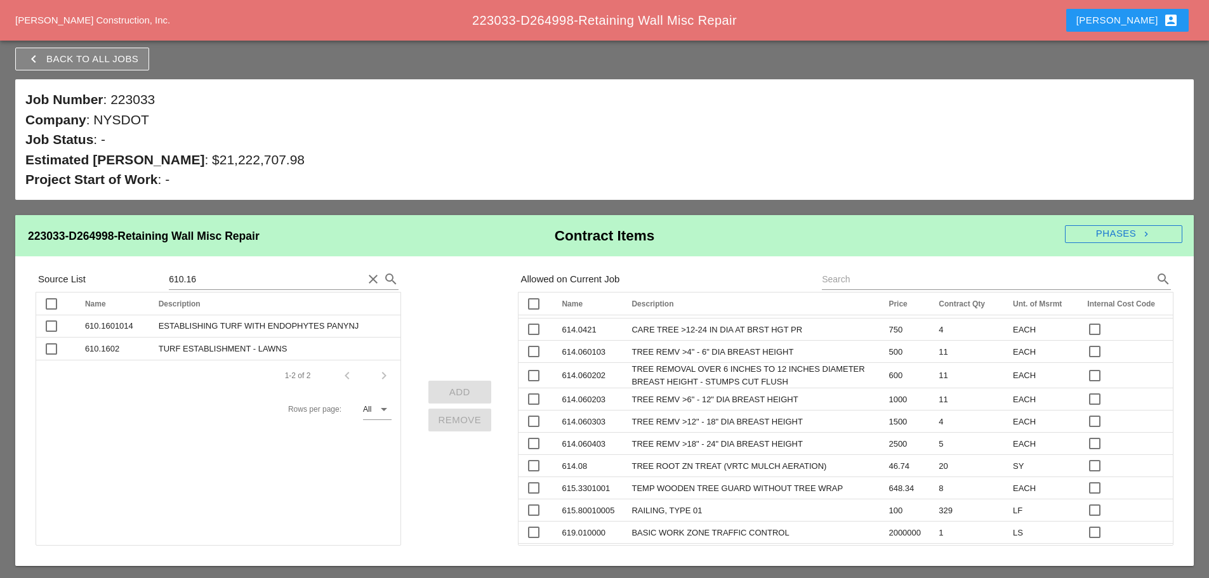
scroll to position [3, 0]
click at [579, 296] on td "610.1601" at bounding box center [589, 284] width 70 height 22
click at [598, 296] on td "610.1601" at bounding box center [589, 284] width 70 height 22
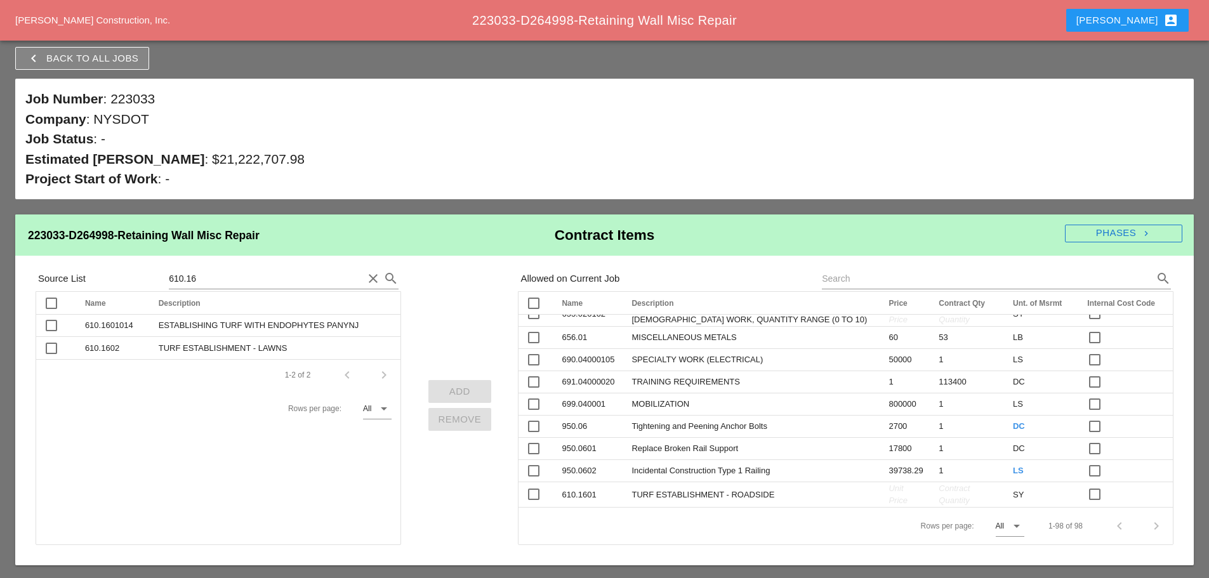
scroll to position [2241, 0]
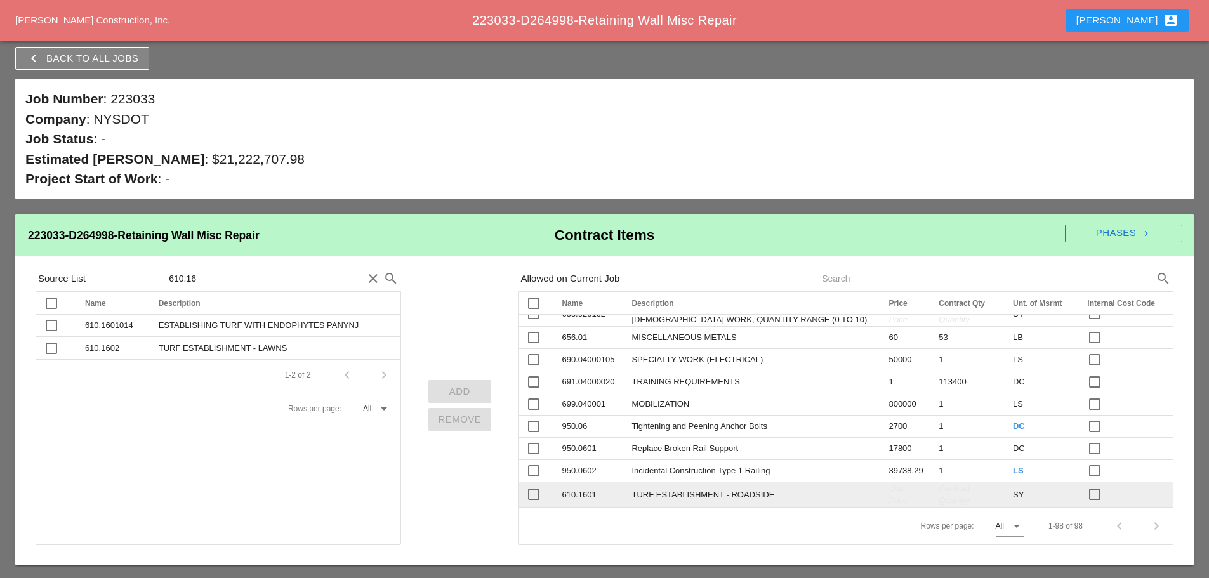
click at [727, 494] on span "TURF ESTABLISHMENT - ROADSIDE" at bounding box center [702, 495] width 143 height 10
click at [588, 492] on td "610.1601" at bounding box center [589, 494] width 70 height 25
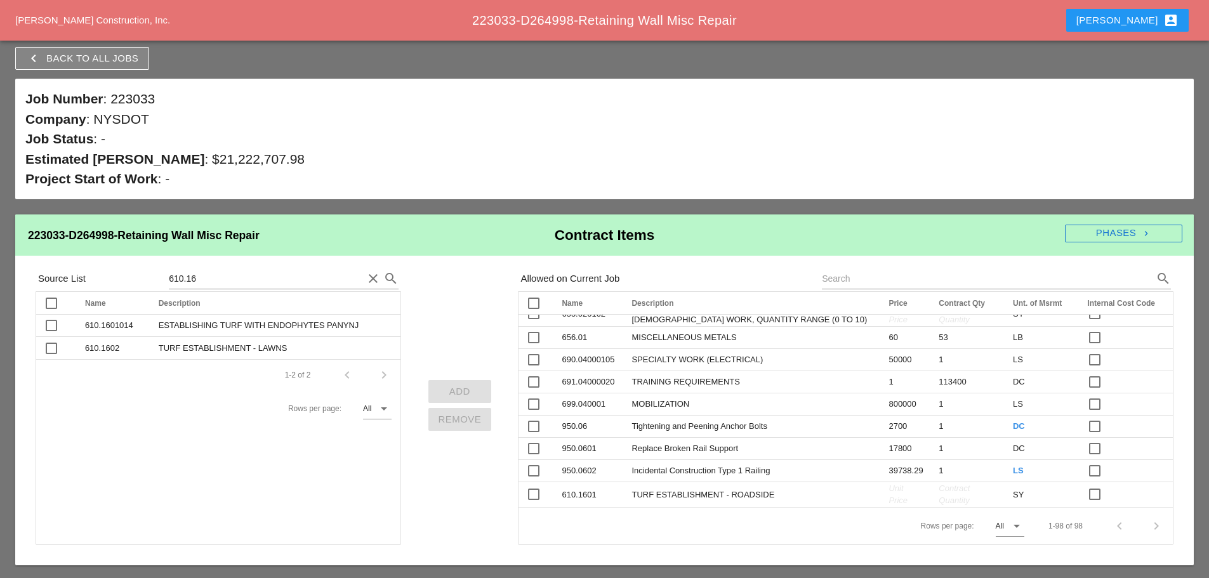
click at [690, 497] on span "TURF ESTABLISHMENT - ROADSIDE" at bounding box center [702, 495] width 143 height 10
type input "CHANGE ORDER TURF ESTABLISHMENT - ROADSIDE"
click at [888, 492] on span "Unit Price" at bounding box center [897, 495] width 19 height 23
click at [888, 497] on span "Unit Price" at bounding box center [897, 495] width 19 height 23
click at [888, 500] on div "Unit Price" at bounding box center [905, 494] width 35 height 25
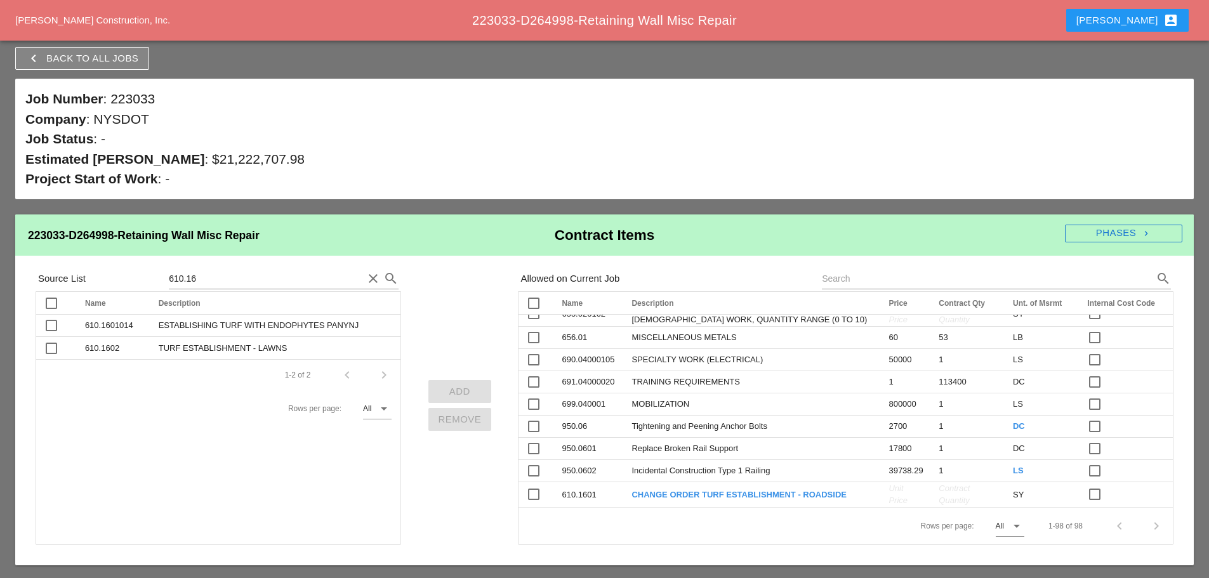
click at [574, 497] on td "610.1601" at bounding box center [589, 494] width 70 height 25
click at [603, 496] on td "610.1601" at bounding box center [589, 494] width 70 height 25
click at [591, 492] on td "610.1601" at bounding box center [589, 494] width 70 height 25
click at [881, 487] on td "Unit Price" at bounding box center [906, 494] width 50 height 25
click at [888, 496] on span "Unit Price" at bounding box center [897, 495] width 19 height 23
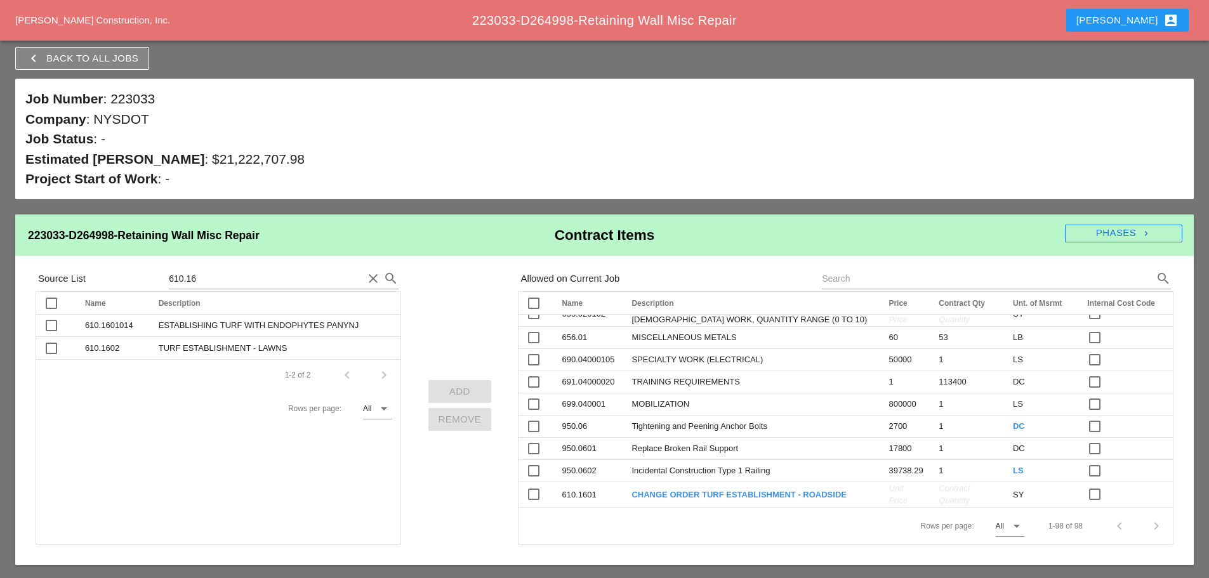
scroll to position [2178, 0]
click at [888, 494] on span "Unit Price" at bounding box center [897, 495] width 19 height 23
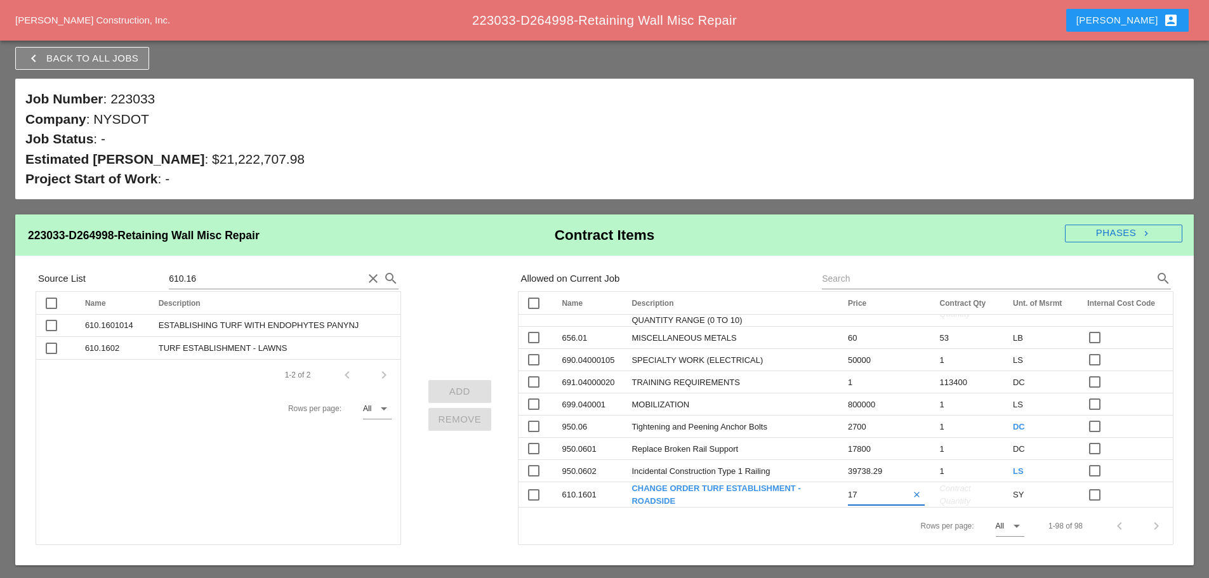
type input "17.3"
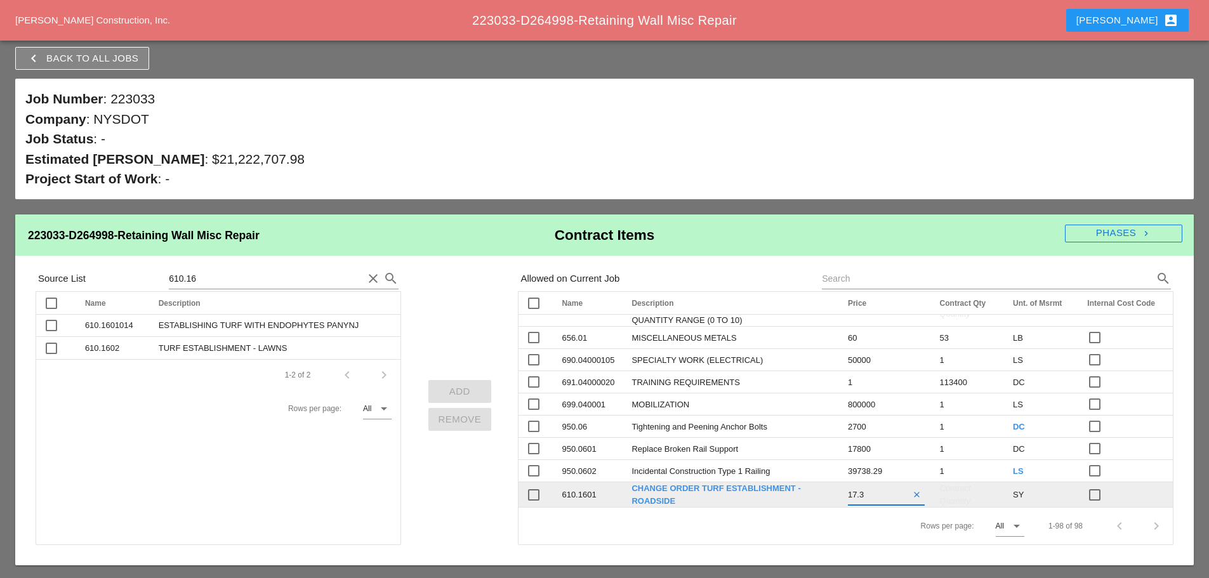
click at [940, 497] on span "Contract Quantity" at bounding box center [955, 495] width 31 height 23
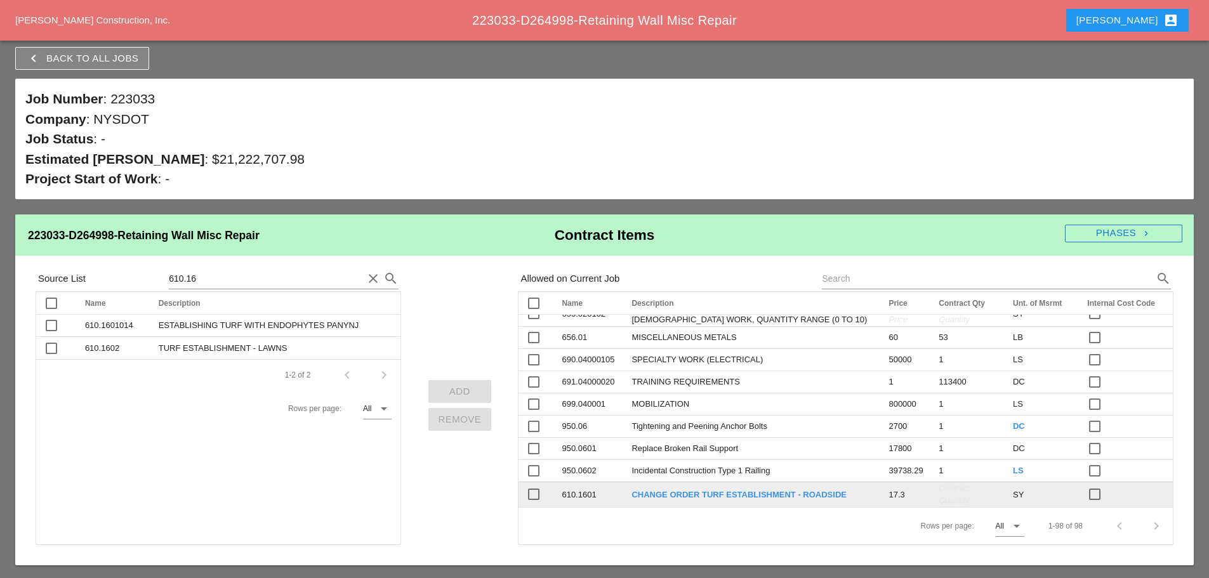
click at [938, 497] on span "Contract Quantity" at bounding box center [953, 495] width 31 height 23
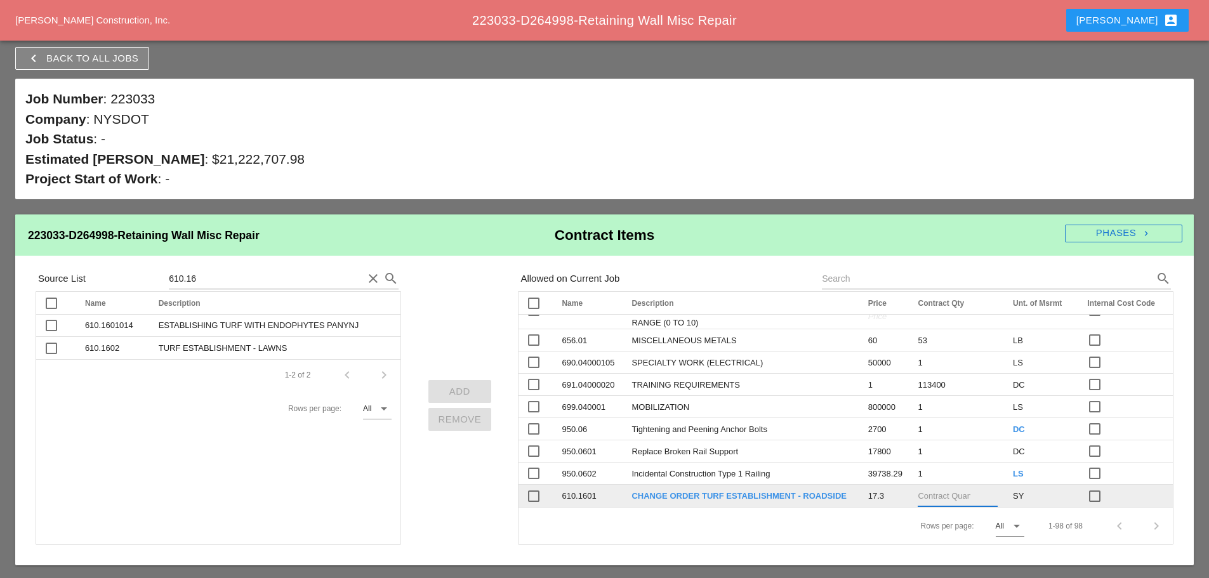
scroll to position [2263, 0]
type input "846"
click at [803, 529] on div "Rows per page: All arrow_drop_down 1-98 of 98 chevron_left chevron_right" at bounding box center [845, 525] width 654 height 37
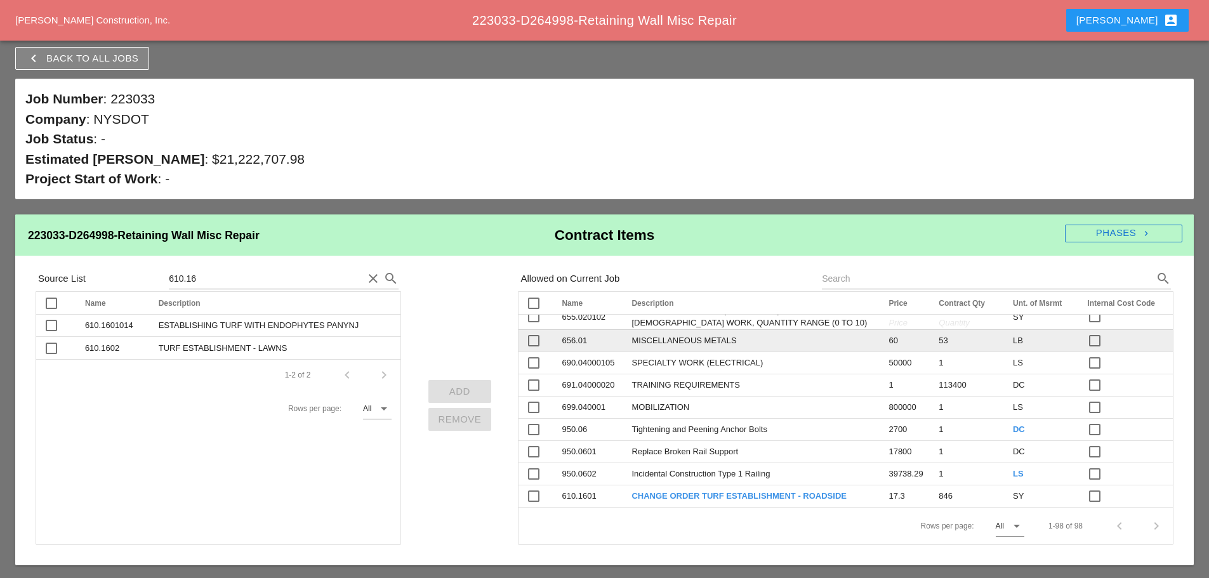
scroll to position [2178, 0]
